Goal: Find specific page/section: Find specific page/section

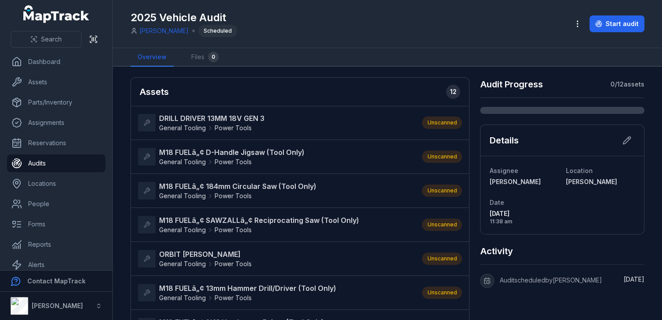
click at [274, 37] on div "2025 Vehicle Audit [PERSON_NAME] Scheduled Start audit" at bounding box center [388, 24] width 514 height 41
click at [41, 85] on link "Assets" at bounding box center [56, 82] width 98 height 18
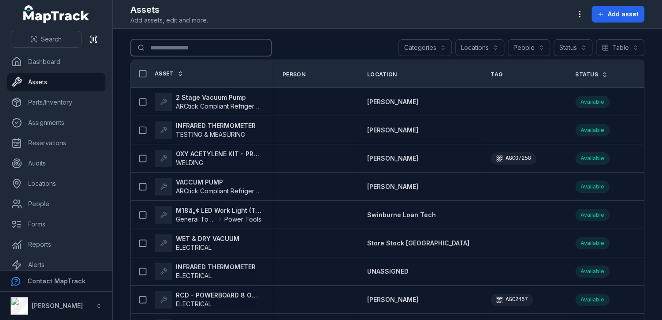
click at [185, 49] on input "Search for assets" at bounding box center [201, 47] width 141 height 17
type input "********"
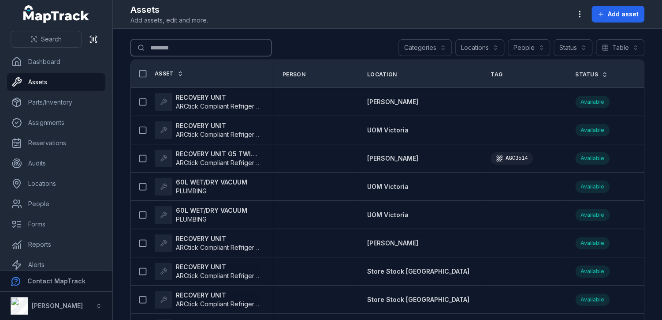
click at [163, 45] on input "********" at bounding box center [201, 47] width 141 height 17
click at [524, 49] on button "People" at bounding box center [529, 47] width 42 height 17
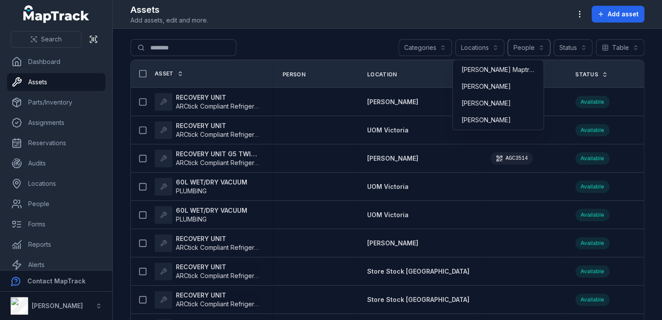
click at [523, 45] on button "People" at bounding box center [529, 47] width 42 height 17
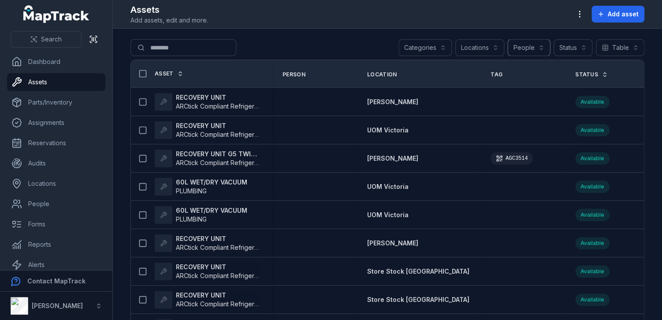
click at [465, 45] on div "Locations" at bounding box center [480, 47] width 49 height 17
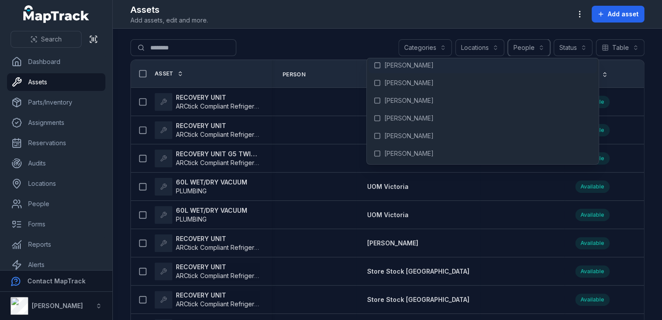
scroll to position [1500, 0]
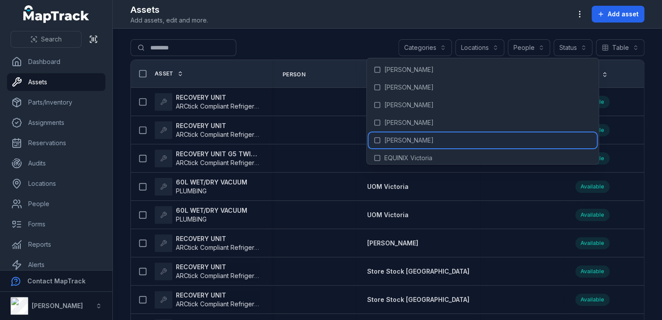
click at [402, 136] on span "[PERSON_NAME]" at bounding box center [409, 140] width 49 height 9
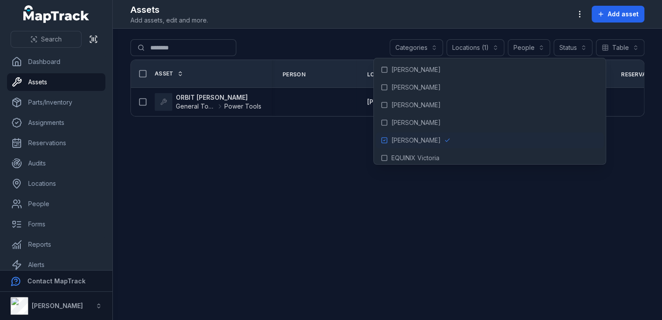
click at [327, 38] on main "**********" at bounding box center [388, 174] width 550 height 291
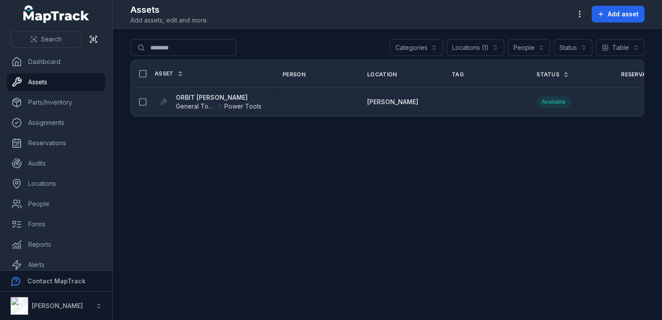
click at [465, 101] on div at bounding box center [483, 101] width 85 height 7
click at [454, 94] on td at bounding box center [483, 102] width 85 height 28
click at [199, 96] on strong "ORBIT [PERSON_NAME]" at bounding box center [219, 97] width 86 height 9
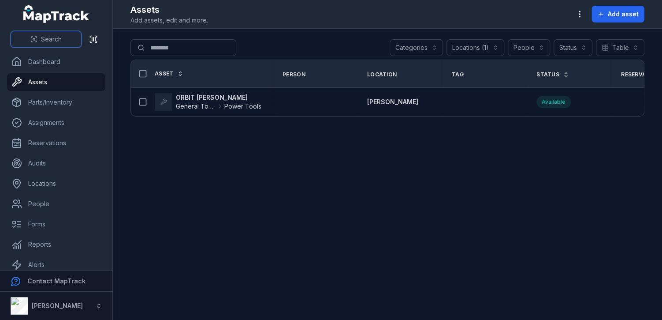
click at [50, 36] on span "Search" at bounding box center [51, 39] width 21 height 9
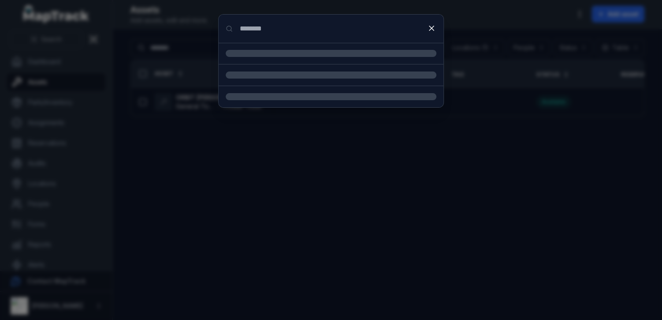
type input "********"
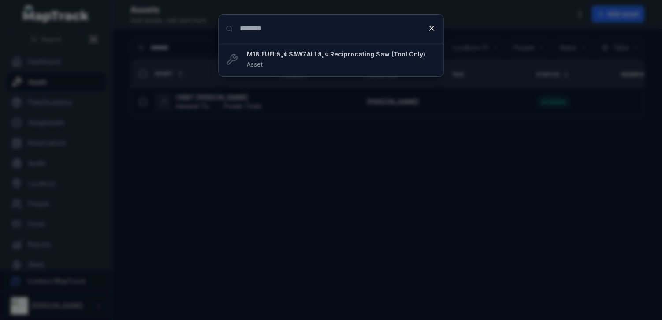
click at [329, 55] on strong "M18 FUELâ„¢ SAWZALLâ„¢ Reciprocating Saw (Tool Only)" at bounding box center [342, 54] width 190 height 9
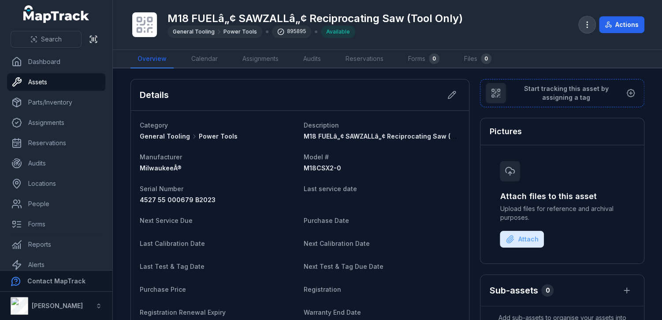
click at [588, 24] on circle "button" at bounding box center [587, 24] width 1 height 1
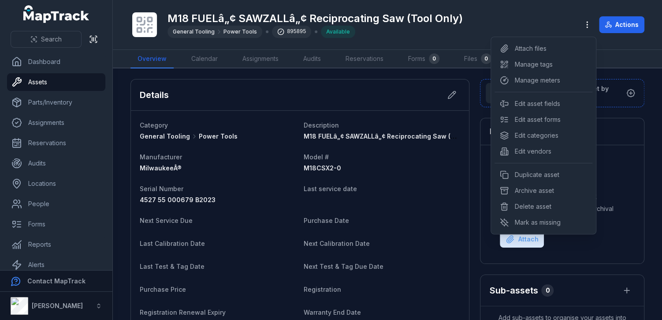
click at [407, 34] on div "M18 FUELâ„¢ SAWZALLâ„¢ Reciprocating Saw (Tool Only) General Tooling Power Tool…" at bounding box center [388, 25] width 514 height 42
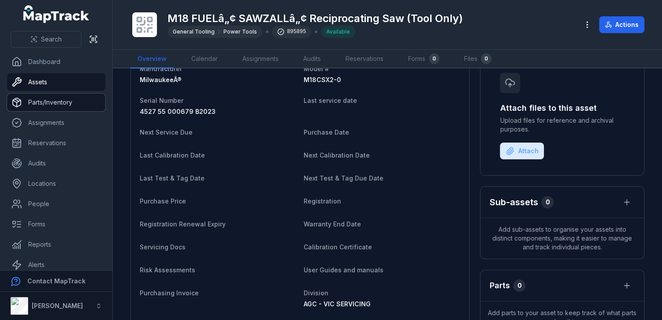
click at [51, 101] on link "Parts/Inventory" at bounding box center [56, 102] width 98 height 18
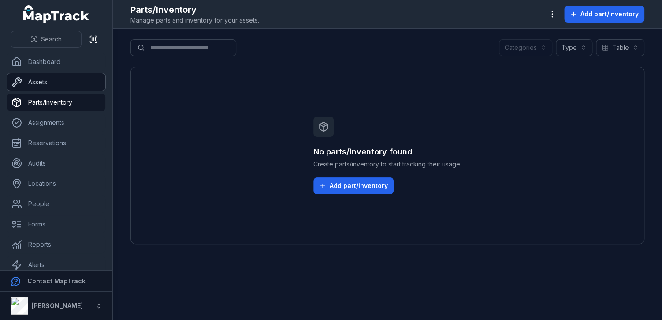
click at [41, 84] on link "Assets" at bounding box center [56, 82] width 98 height 18
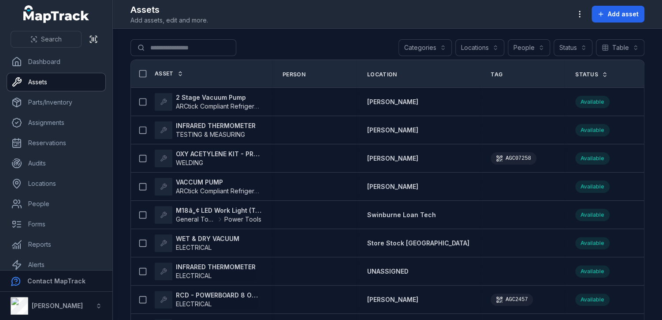
click at [441, 46] on div "Categories" at bounding box center [425, 47] width 53 height 17
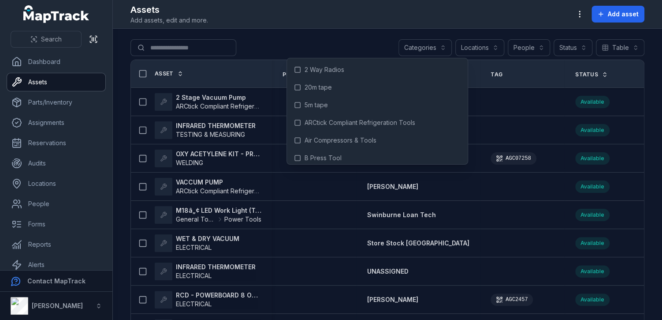
click at [437, 45] on div "Categories" at bounding box center [425, 47] width 53 height 17
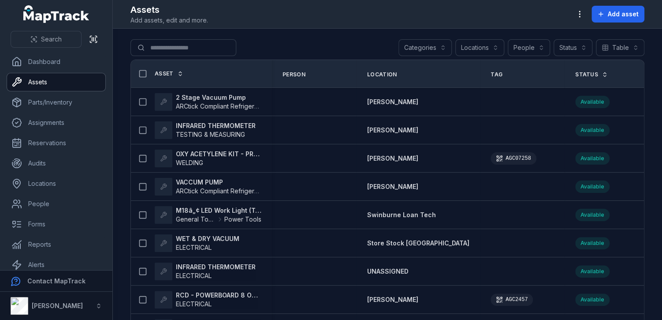
click at [495, 45] on div "Locations" at bounding box center [480, 47] width 49 height 17
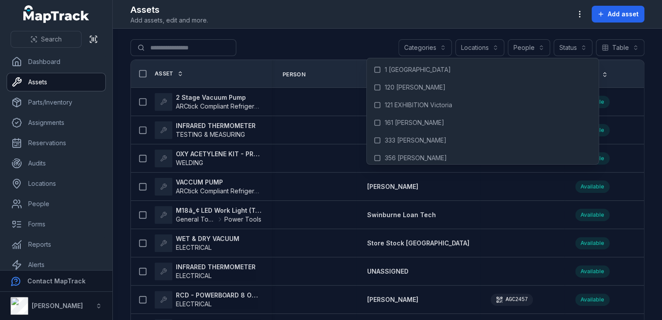
click at [490, 45] on div "Locations" at bounding box center [480, 47] width 49 height 17
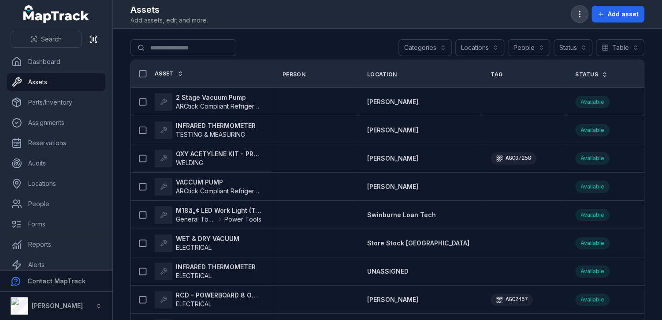
click at [579, 14] on icon "button" at bounding box center [580, 14] width 9 height 9
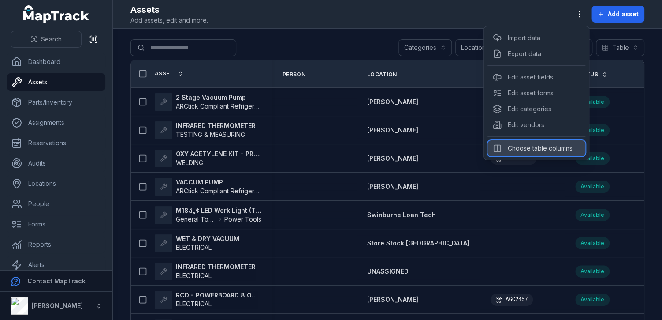
click at [540, 147] on div "Choose table columns" at bounding box center [537, 148] width 98 height 16
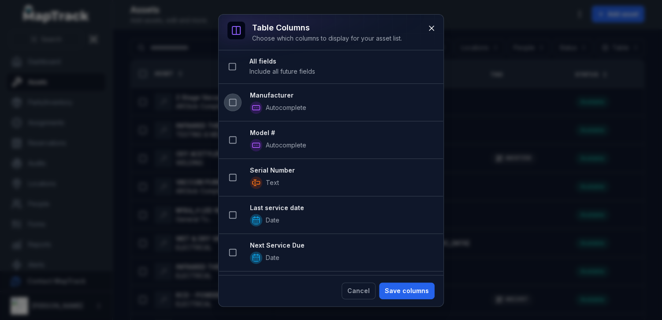
click at [235, 103] on icon at bounding box center [232, 102] width 9 height 9
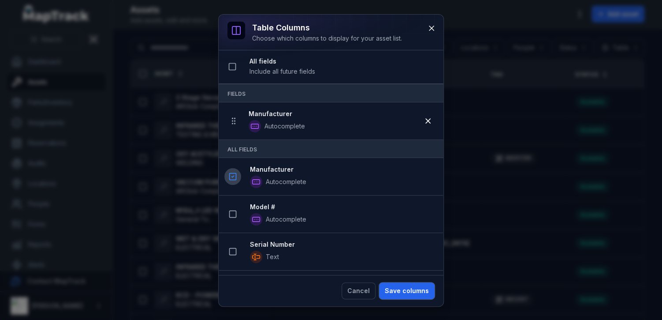
click at [419, 292] on button "Save columns" at bounding box center [407, 290] width 56 height 17
